Goal: Communication & Community: Connect with others

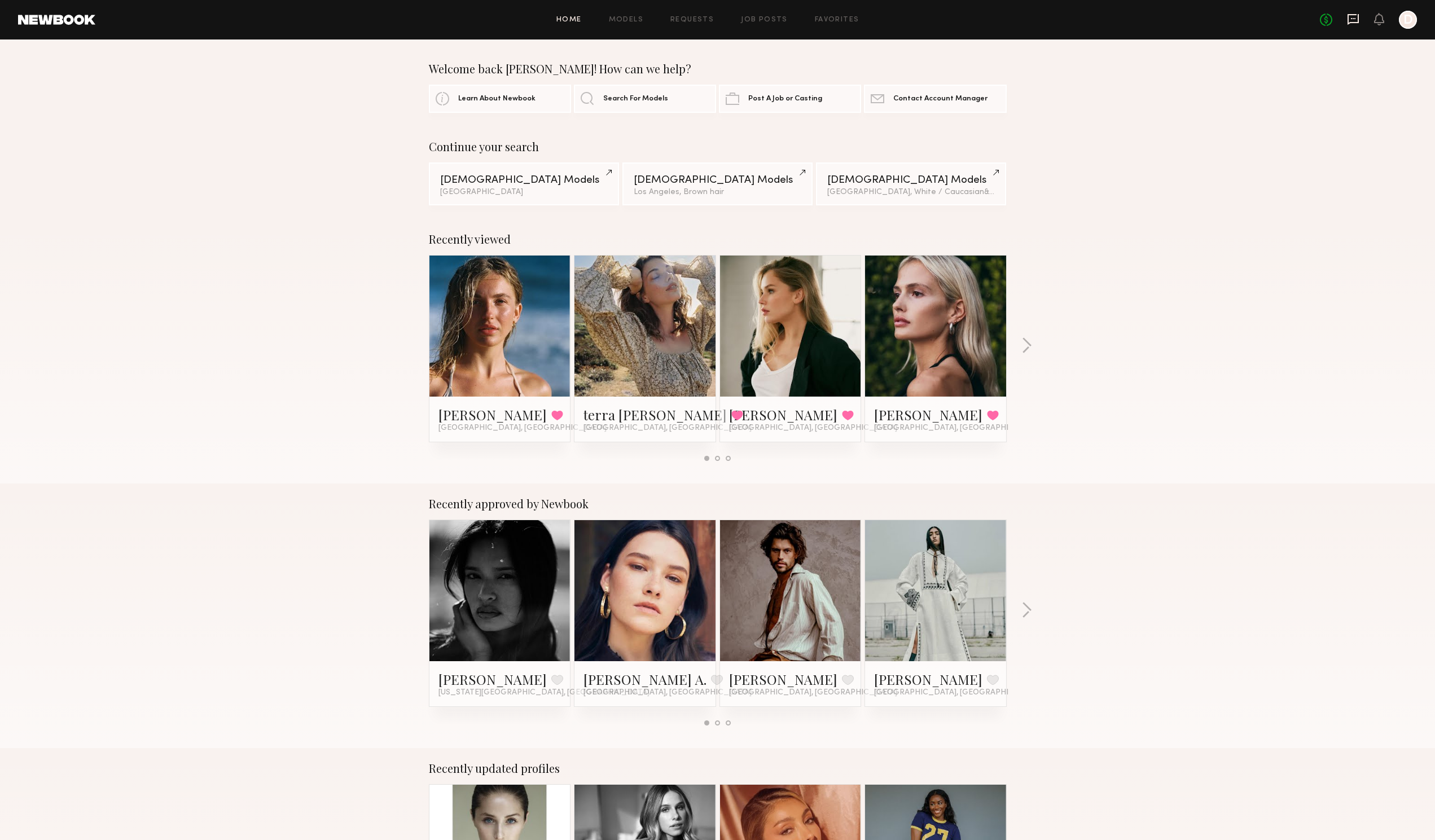
click at [1355, 20] on icon at bounding box center [1353, 19] width 12 height 12
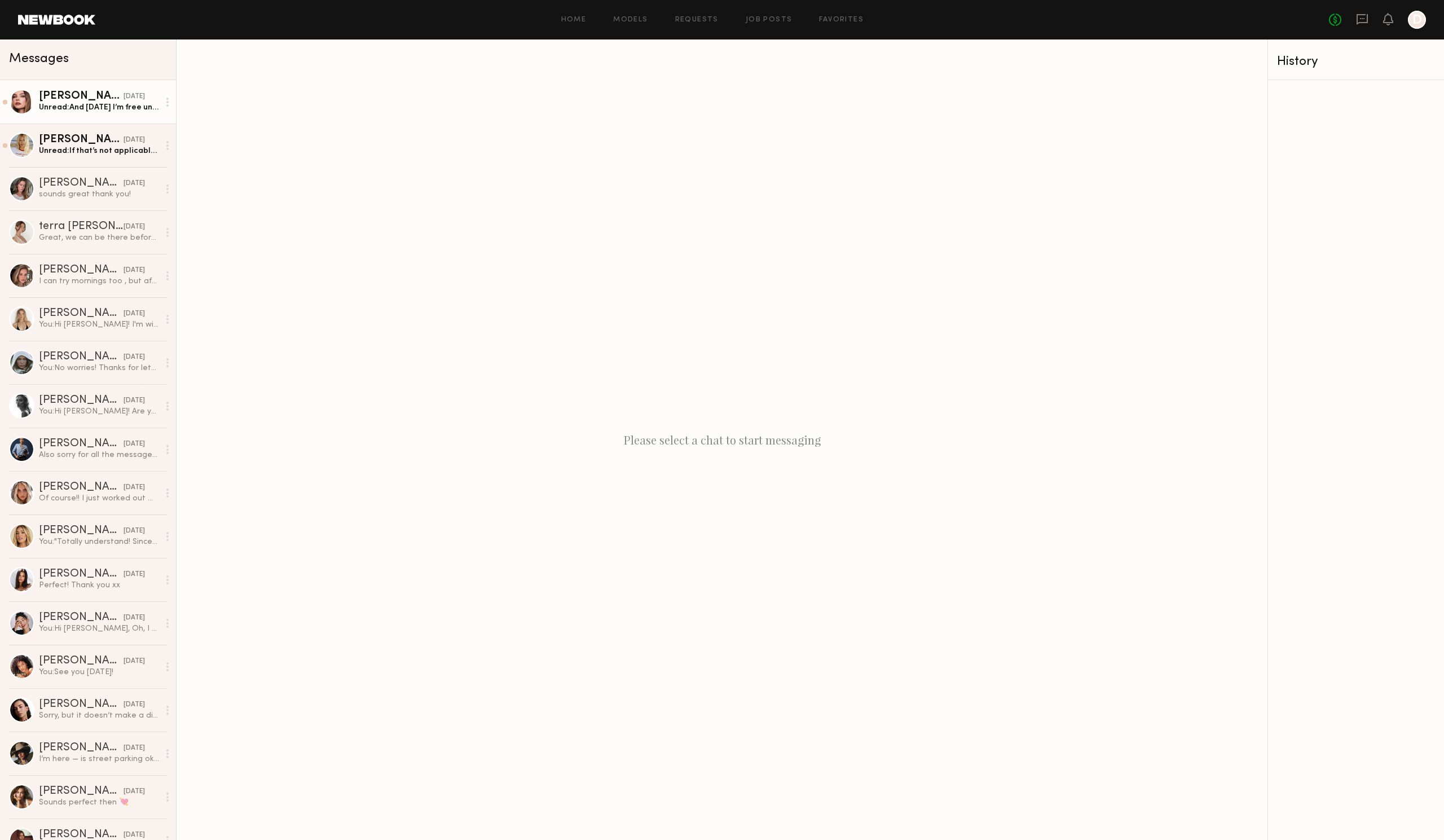
click at [89, 106] on div "Unread: And [DATE] I’m free until 2:30" at bounding box center [99, 107] width 120 height 11
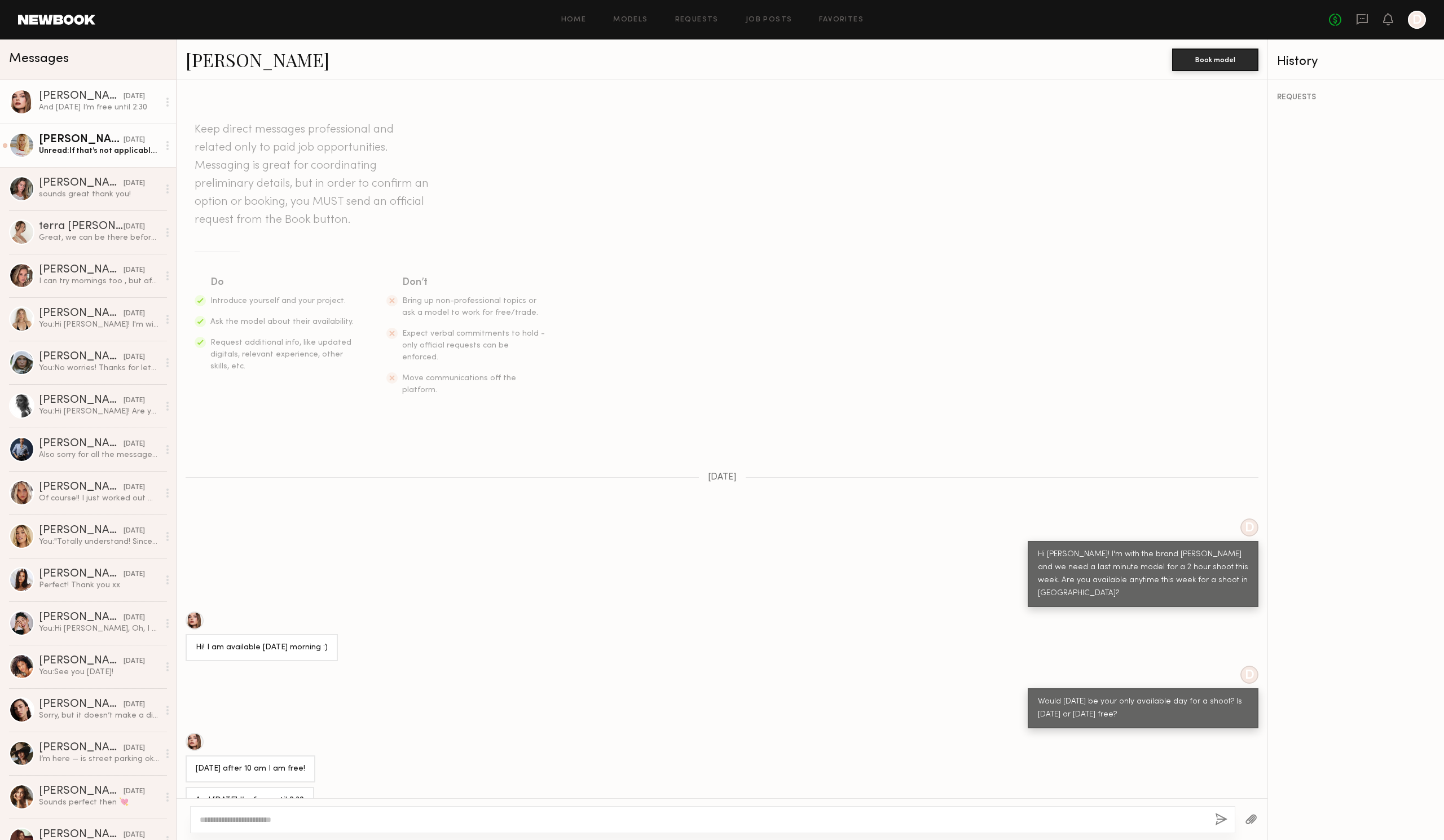
click at [89, 155] on div "Unread: If that’s not applicable please let me know. I’d still love to work wit…" at bounding box center [99, 151] width 120 height 11
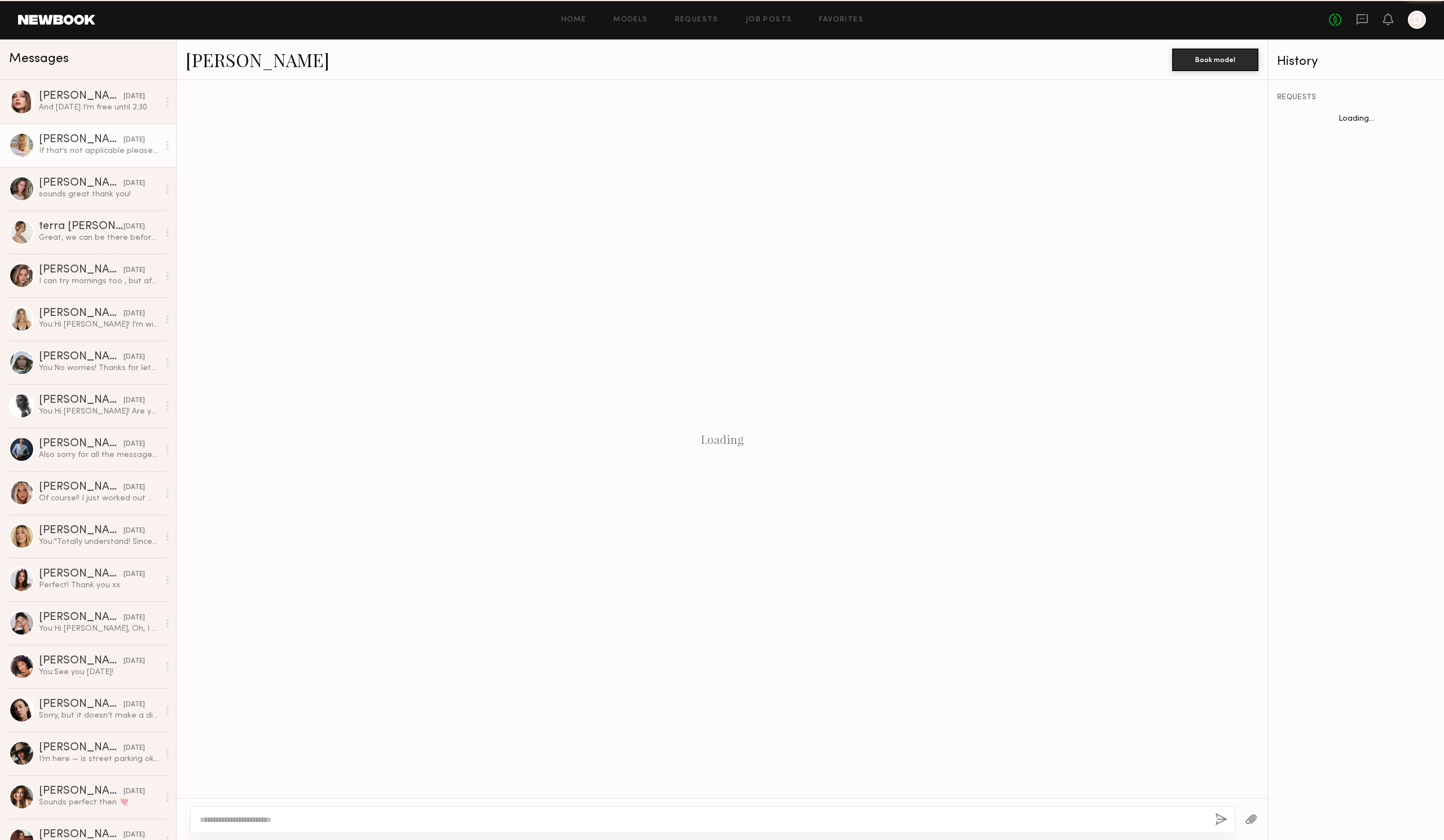
scroll to position [114, 0]
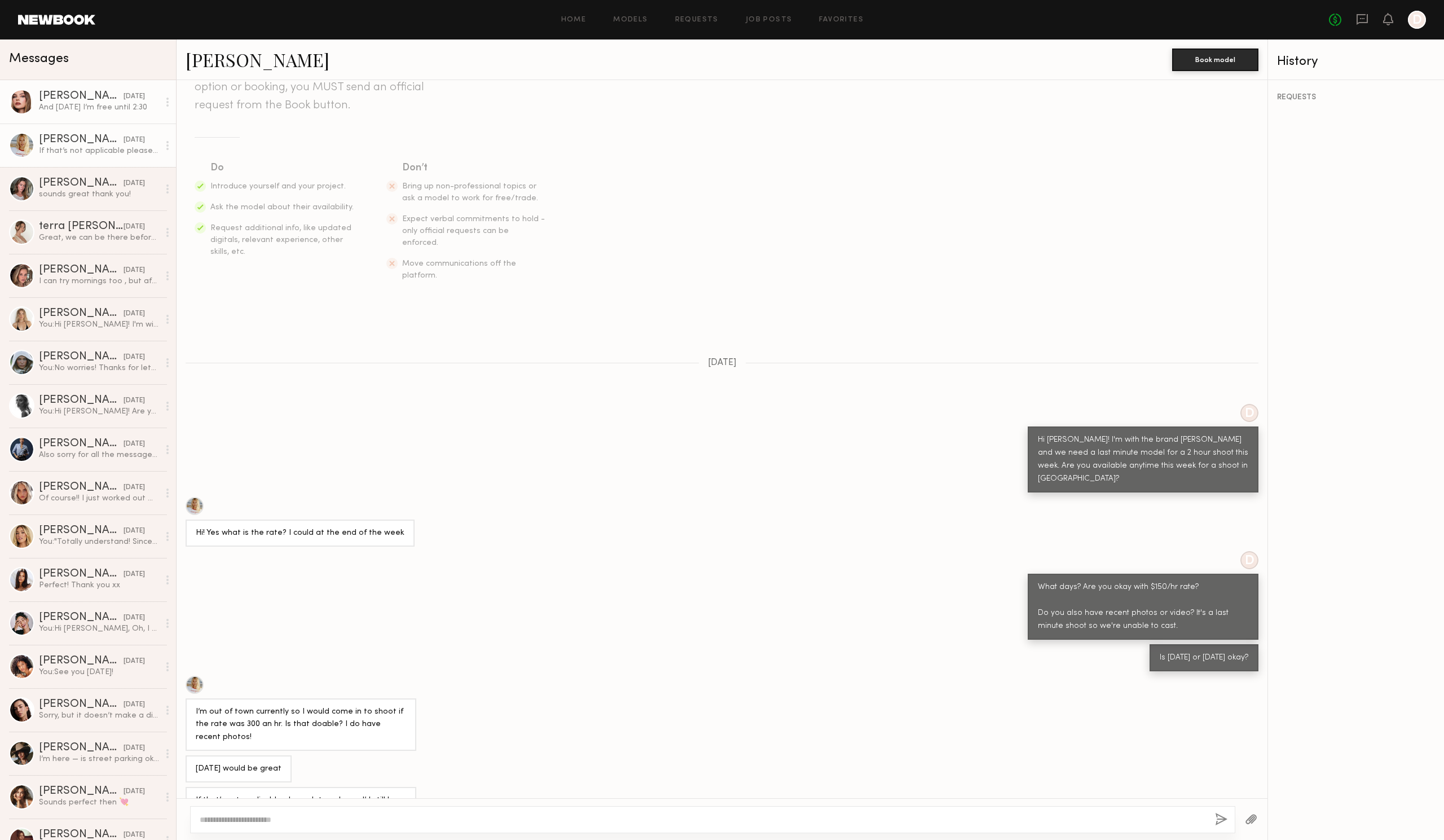
click at [97, 113] on div "And [DATE] I’m free until 2:30" at bounding box center [99, 107] width 120 height 11
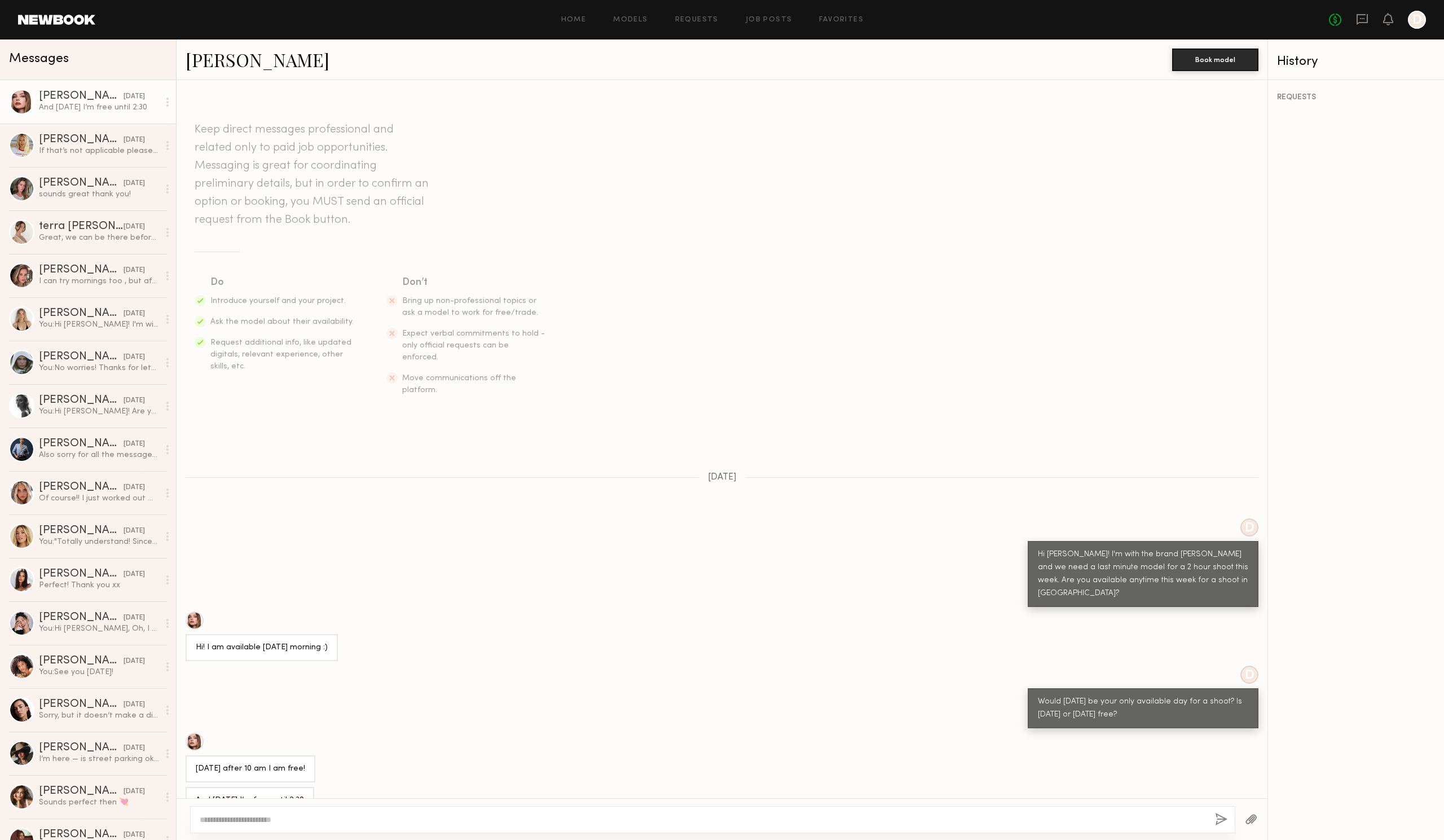
click at [234, 62] on link "[PERSON_NAME]" at bounding box center [257, 60] width 144 height 24
click at [83, 102] on div "terra jo w." at bounding box center [79, 96] width 79 height 11
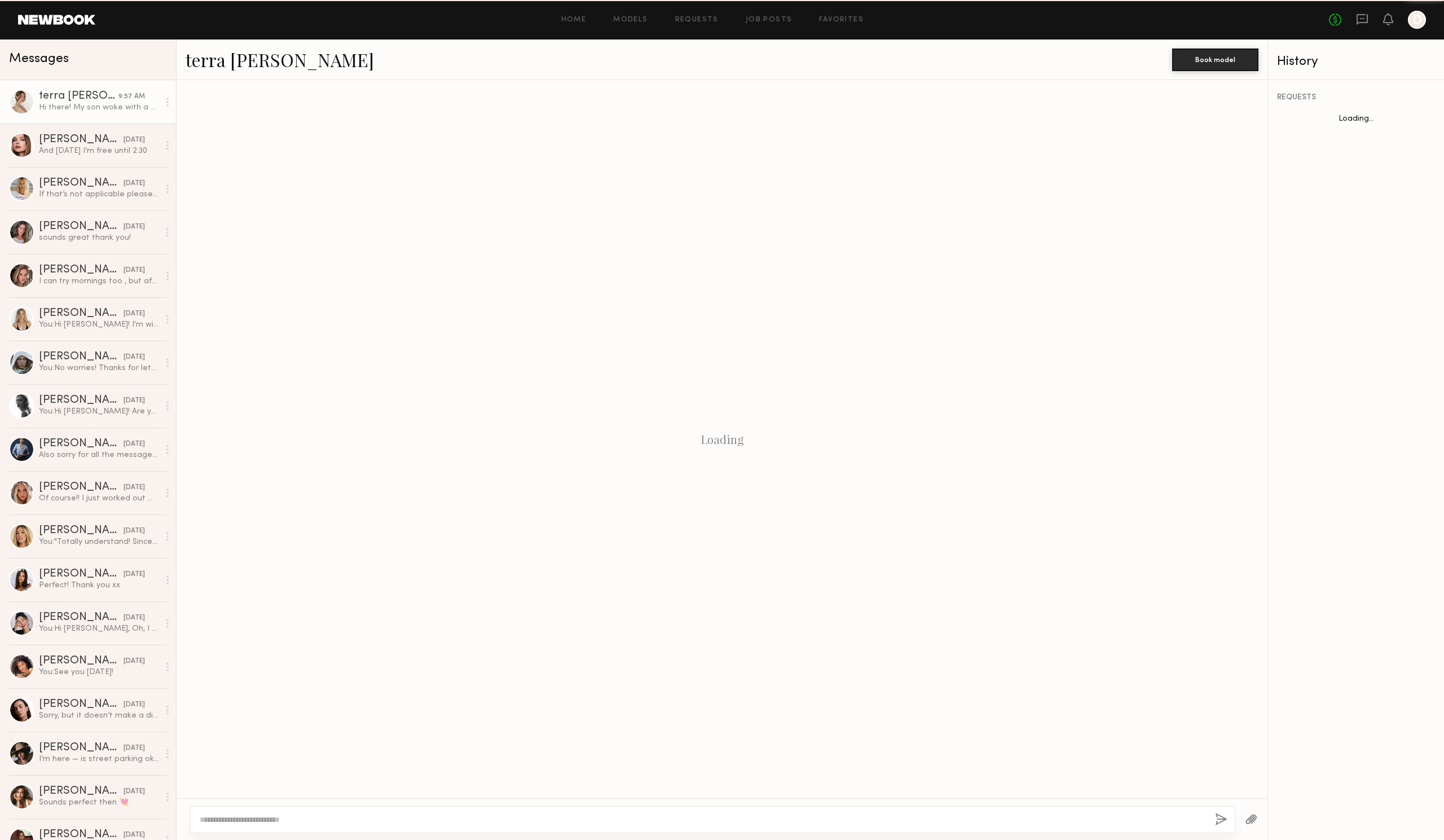
scroll to position [465, 0]
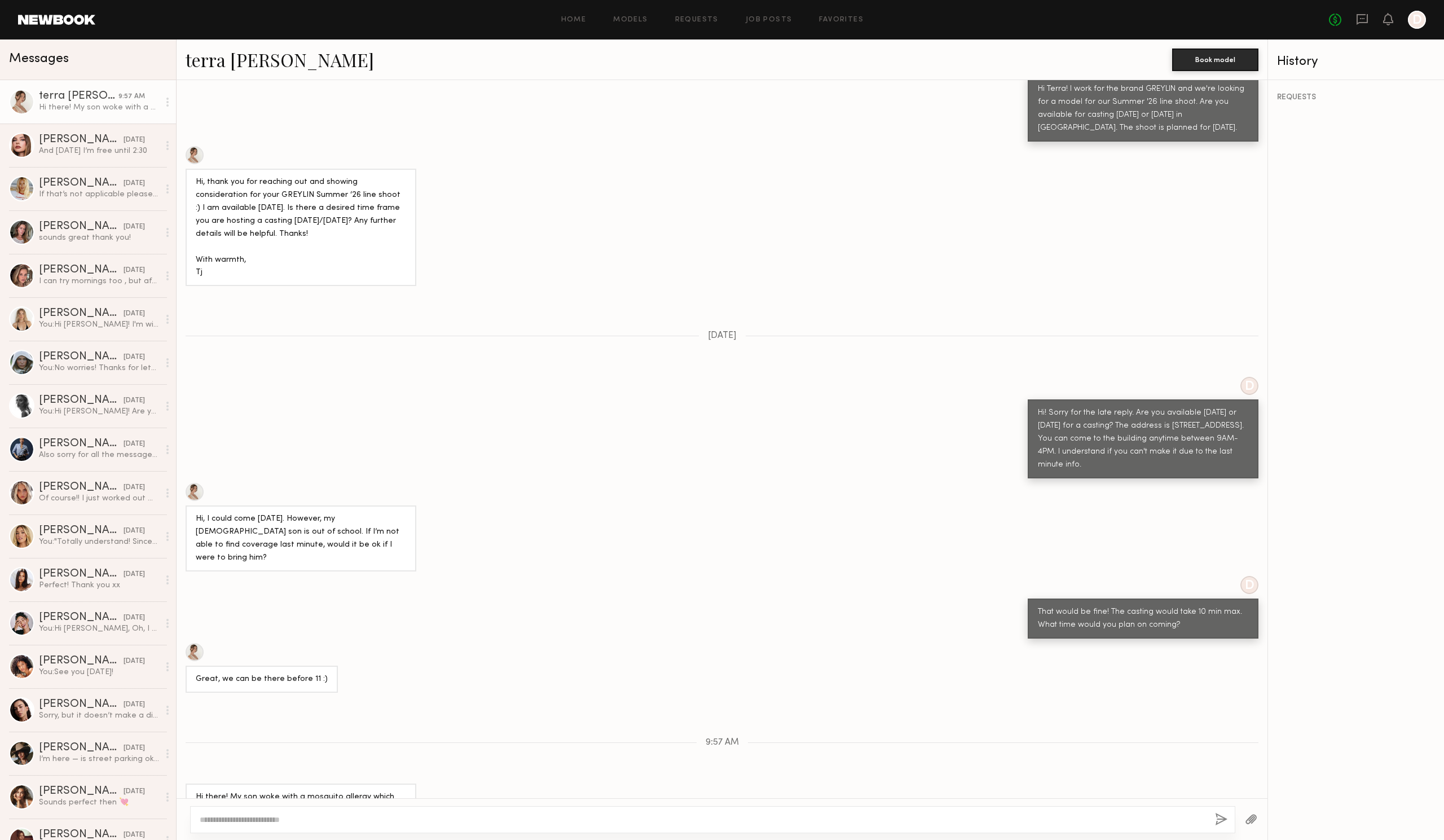
click at [420, 819] on textarea at bounding box center [702, 820] width 1006 height 11
type textarea "*"
click at [276, 819] on textarea "**********" at bounding box center [702, 820] width 1006 height 11
click at [337, 821] on textarea "**********" at bounding box center [702, 820] width 1006 height 11
click at [277, 817] on textarea "**********" at bounding box center [702, 820] width 1006 height 11
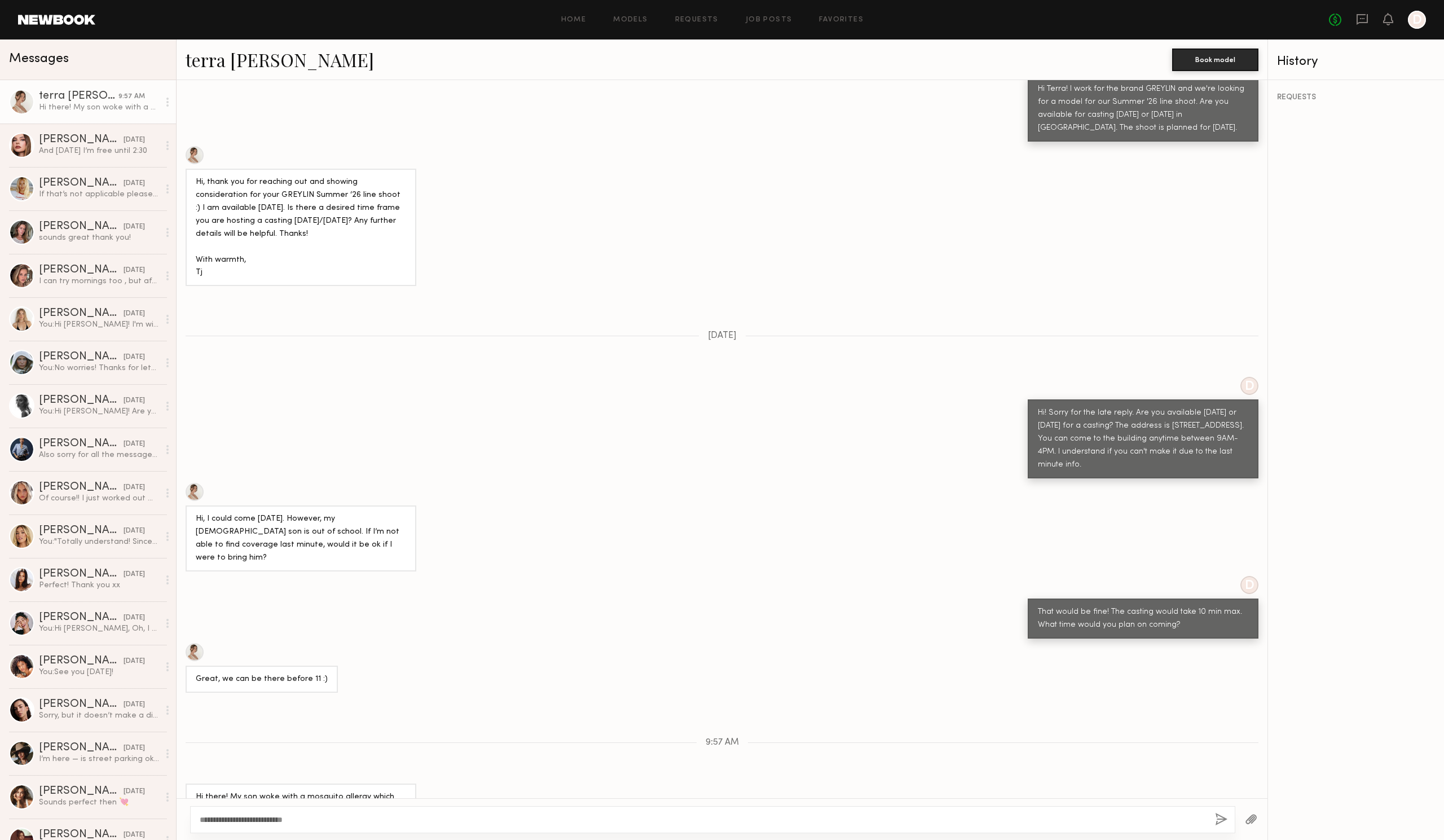
type textarea "**********"
click at [1219, 815] on button "button" at bounding box center [1221, 820] width 12 height 14
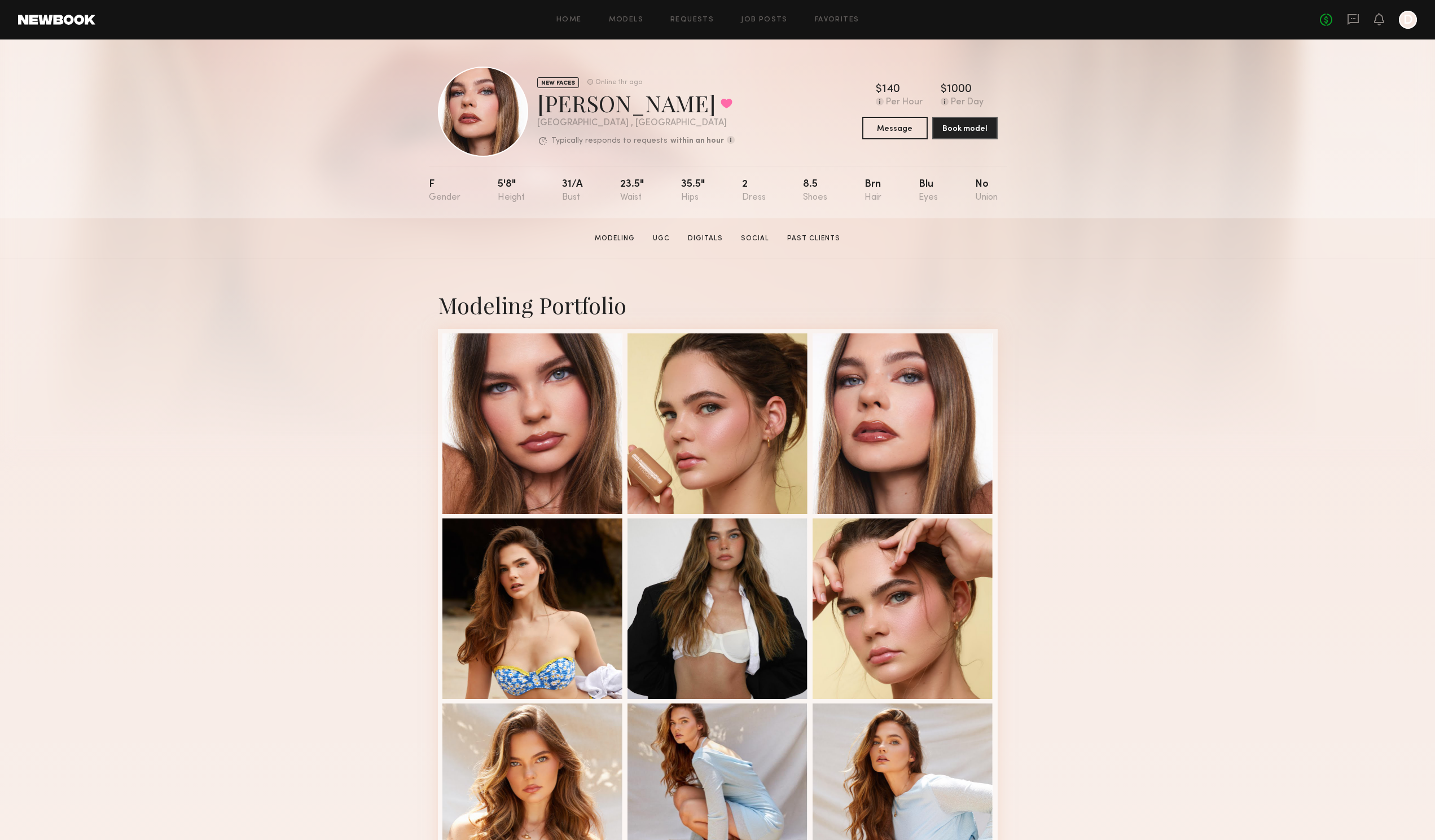
drag, startPoint x: 529, startPoint y: 452, endPoint x: 1181, endPoint y: 381, distance: 655.9
click at [1181, 383] on div "Modeling Portfolio View More" at bounding box center [717, 697] width 1435 height 878
drag, startPoint x: 701, startPoint y: 455, endPoint x: 1227, endPoint y: 381, distance: 531.2
click at [1227, 381] on div "Modeling Portfolio View More" at bounding box center [717, 697] width 1435 height 878
click at [111, 538] on div "Modeling Portfolio View More" at bounding box center [717, 697] width 1435 height 878
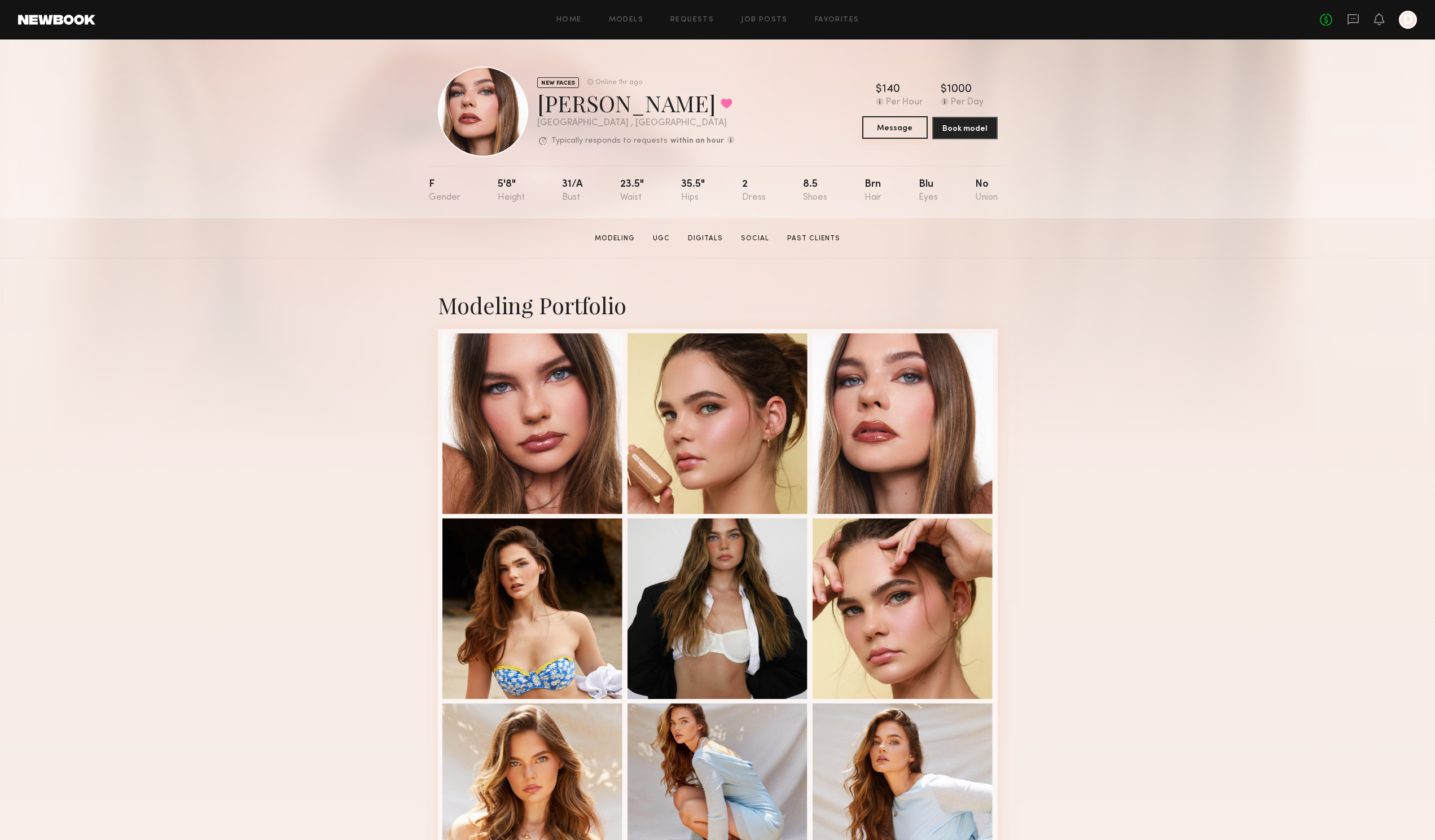
click at [909, 133] on button "Message" at bounding box center [894, 128] width 65 height 23
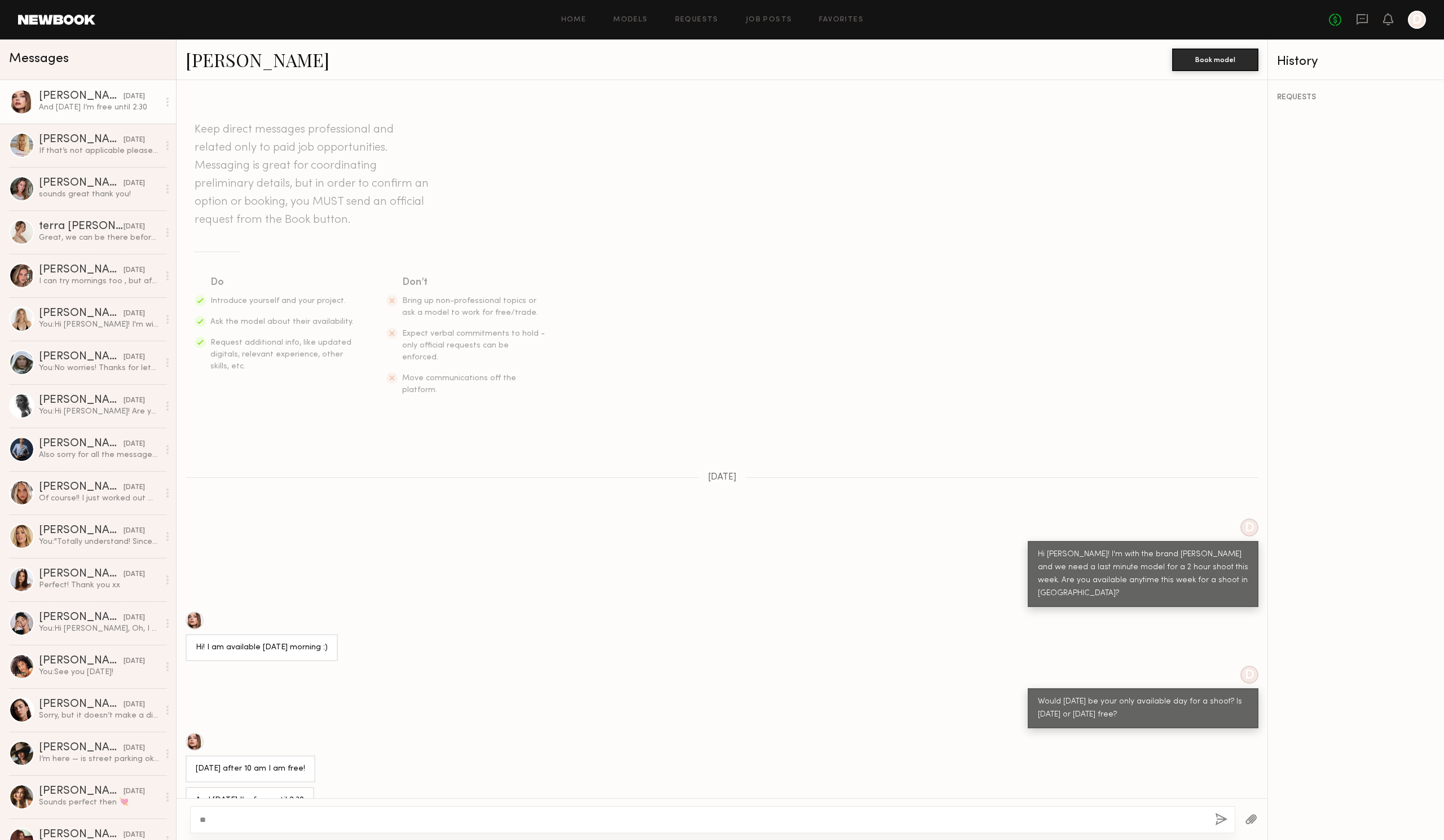
type textarea "*"
click at [575, 612] on div "Hi! I am available [DATE] morning :)" at bounding box center [722, 637] width 1091 height 50
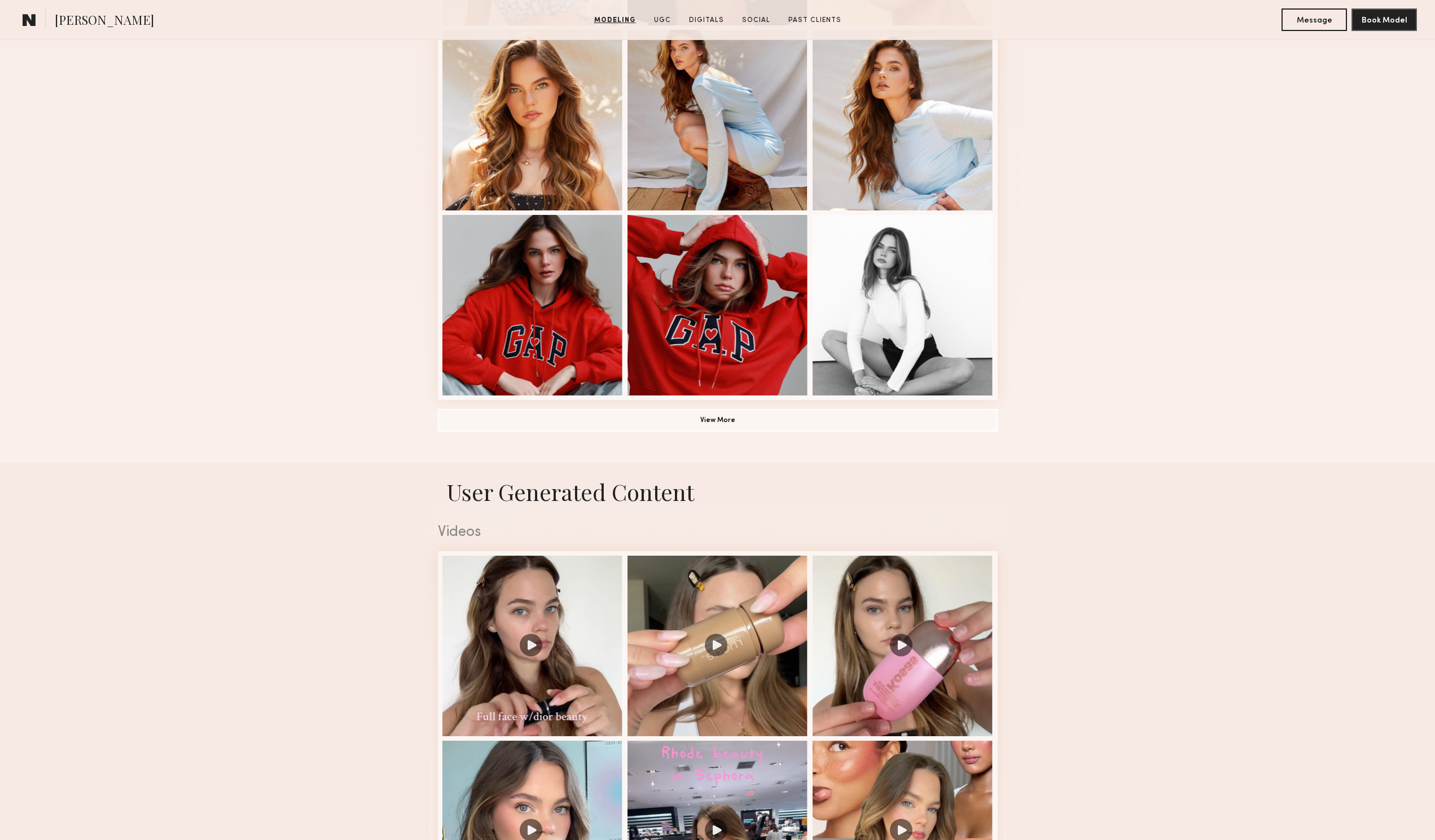
scroll to position [1015, 0]
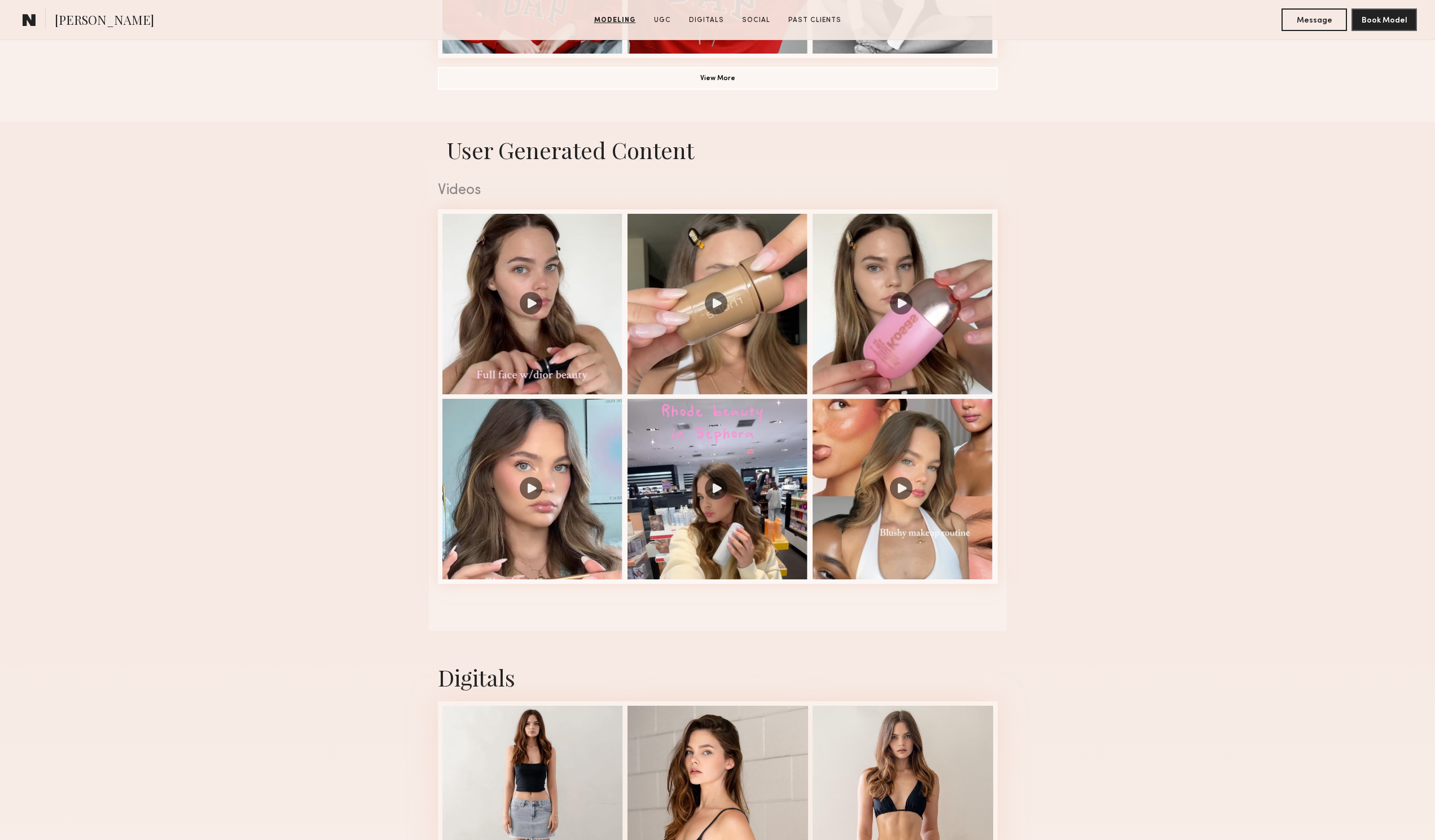
click at [1338, 297] on nb-model-profile-ugc-container "User Generated Content Videos 1 of 6" at bounding box center [717, 376] width 1435 height 510
